Goal: Transaction & Acquisition: Purchase product/service

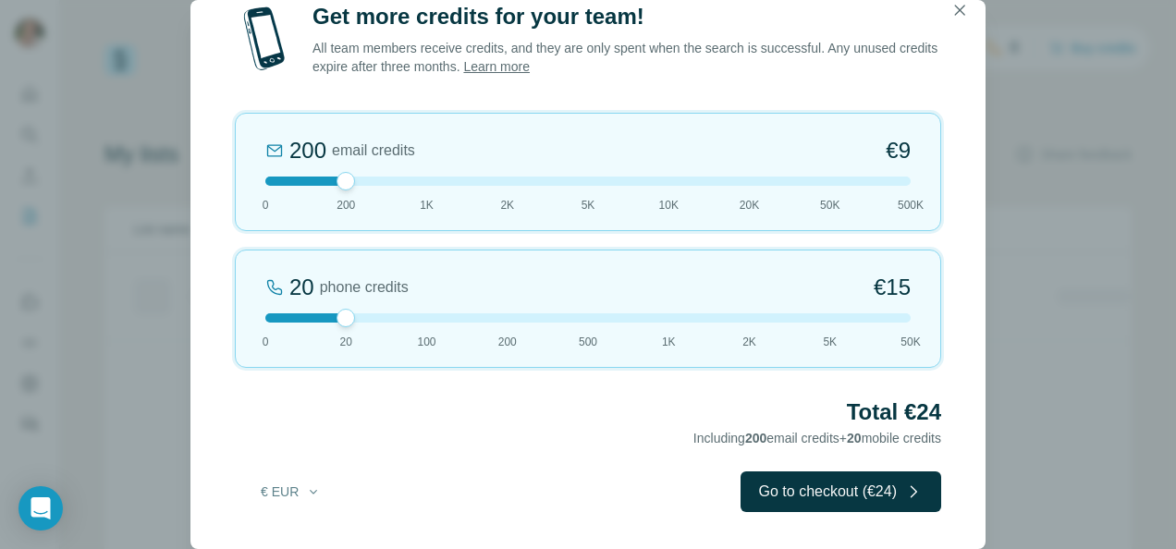
click at [420, 317] on div at bounding box center [587, 317] width 645 height 9
click at [272, 177] on div "200 email credits €9 0 200 1K 2K 5K 10K 20K 50K 500K" at bounding box center [588, 172] width 706 height 118
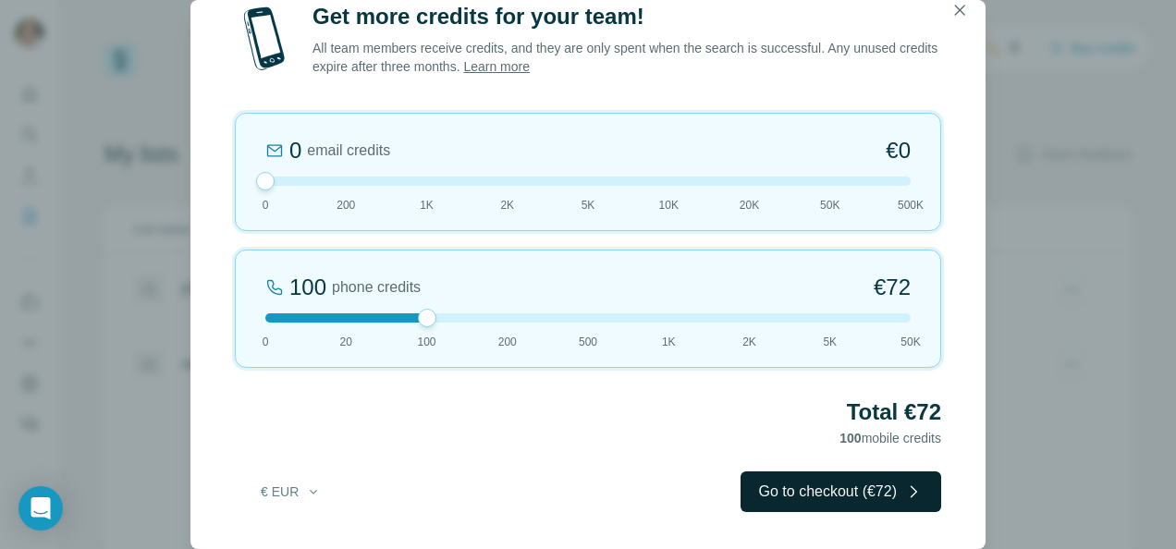
click at [882, 489] on button "Go to checkout (€72)" at bounding box center [840, 491] width 201 height 41
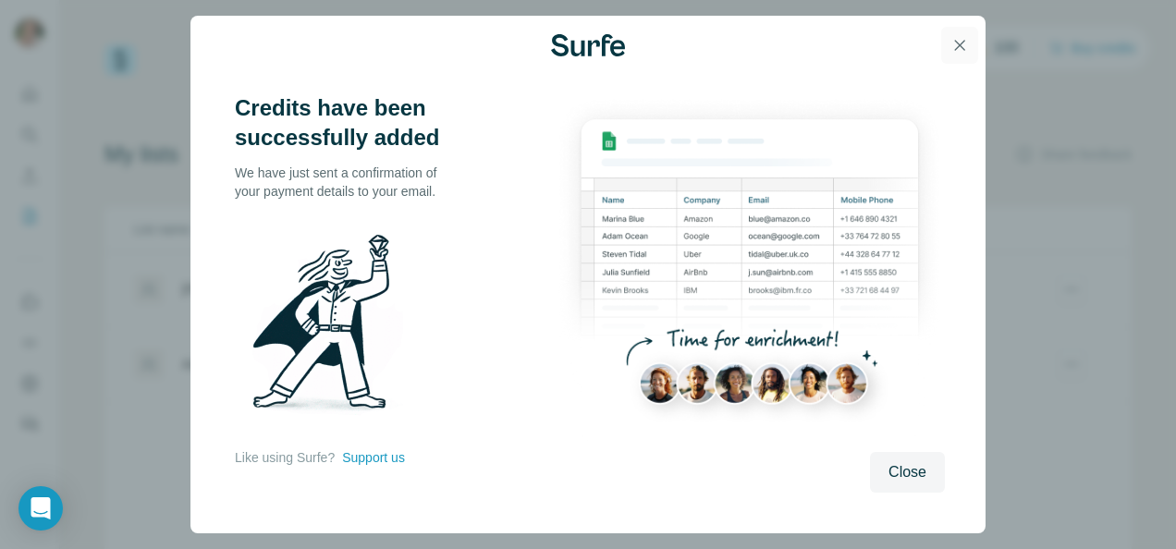
click at [958, 43] on icon "button" at bounding box center [960, 46] width 10 height 10
